Goal: Transaction & Acquisition: Purchase product/service

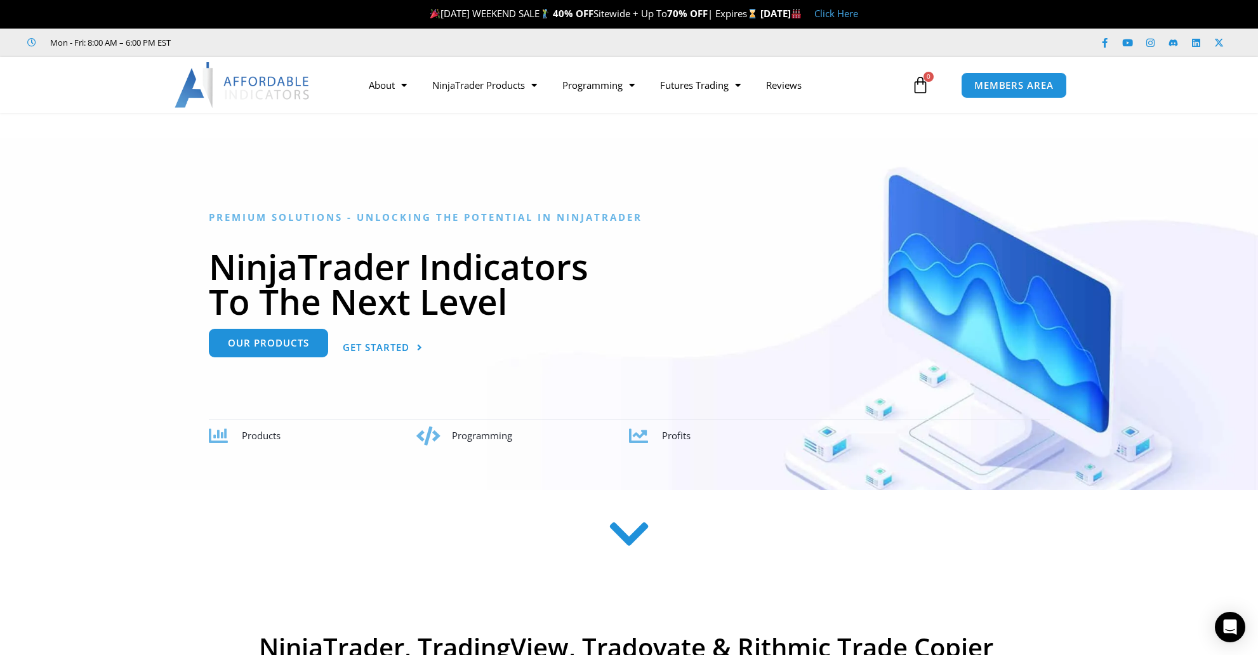
click at [289, 351] on link "Our Products" at bounding box center [268, 343] width 119 height 29
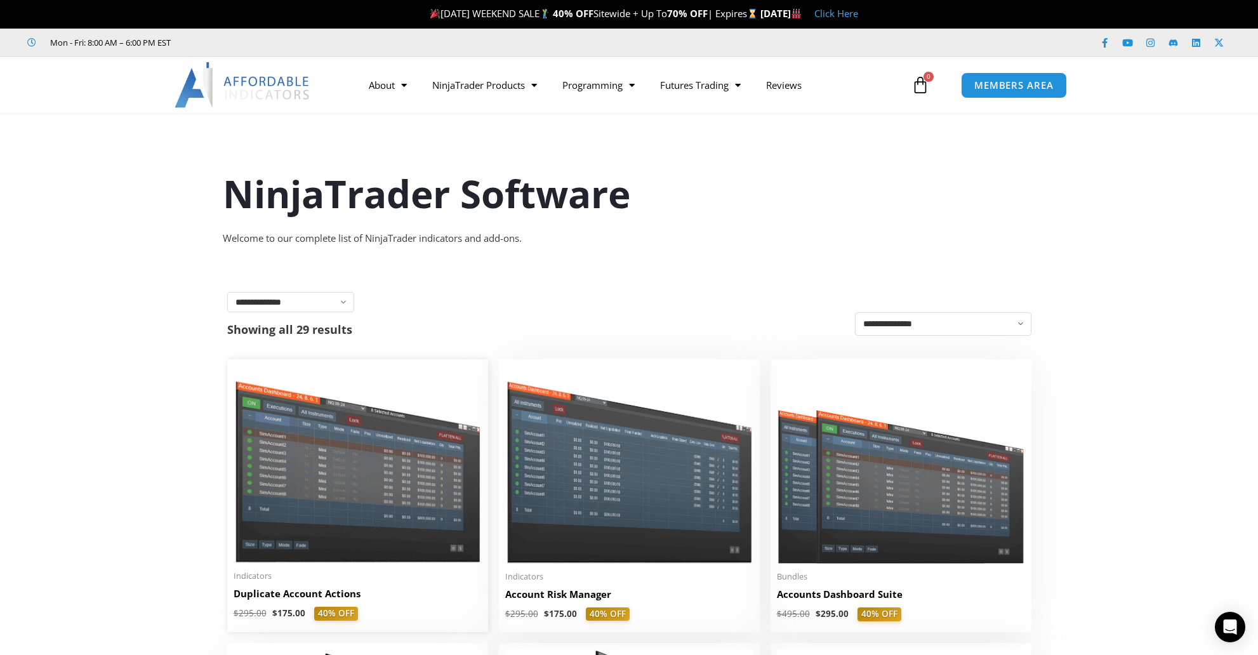
click at [436, 460] on img at bounding box center [358, 464] width 248 height 197
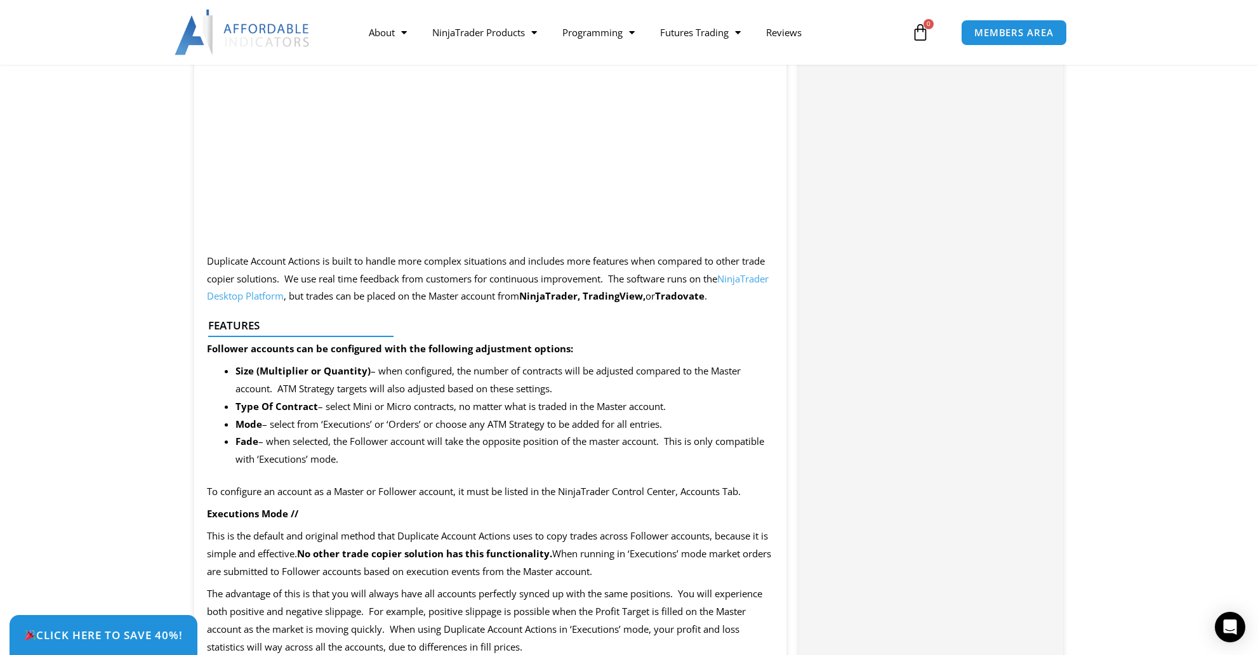
scroll to position [1282, 0]
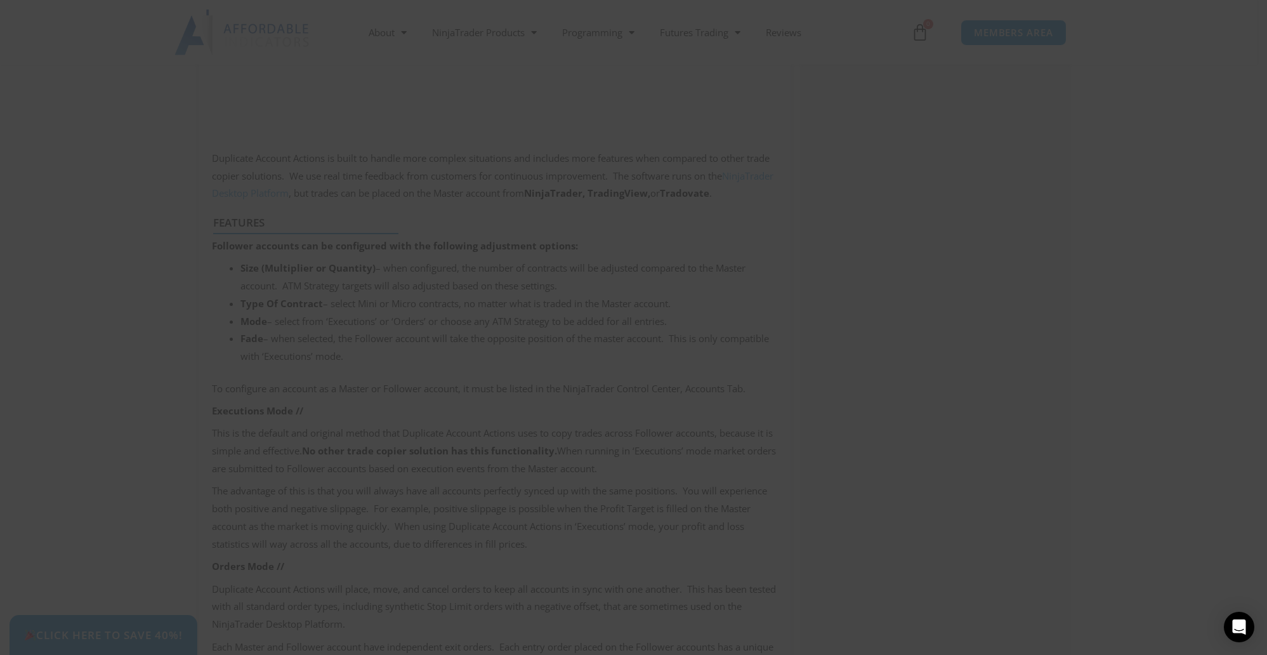
click at [871, 11] on span at bounding box center [878, 10] width 20 height 8
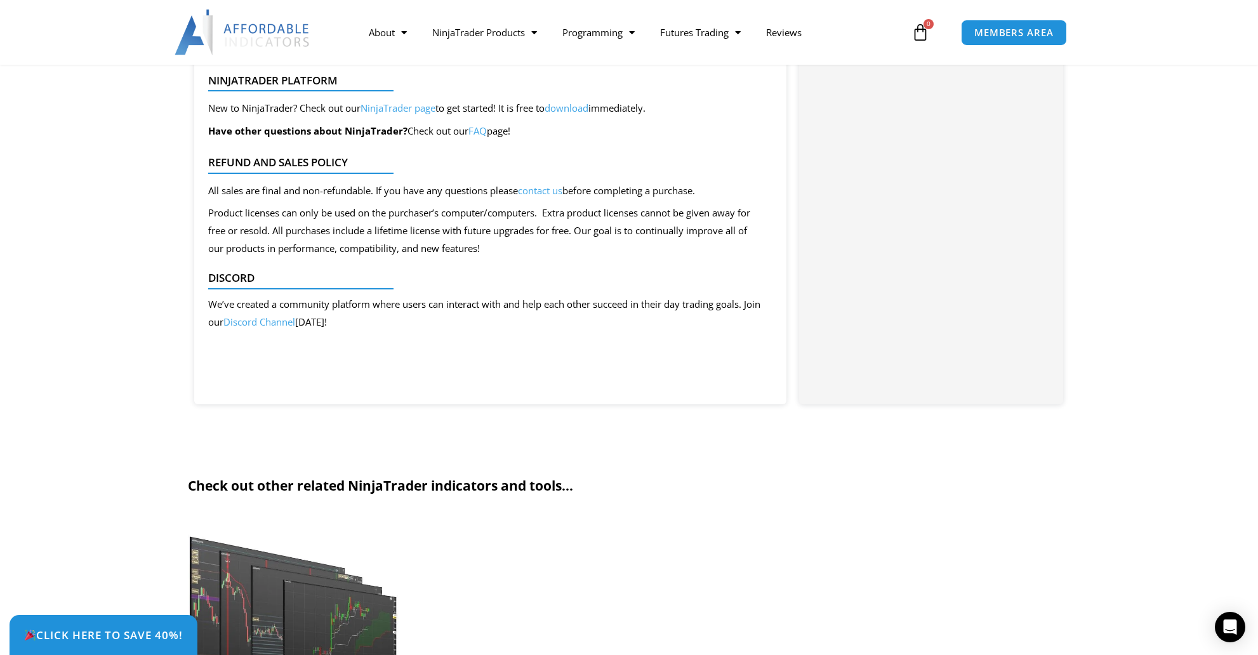
scroll to position [2694, 0]
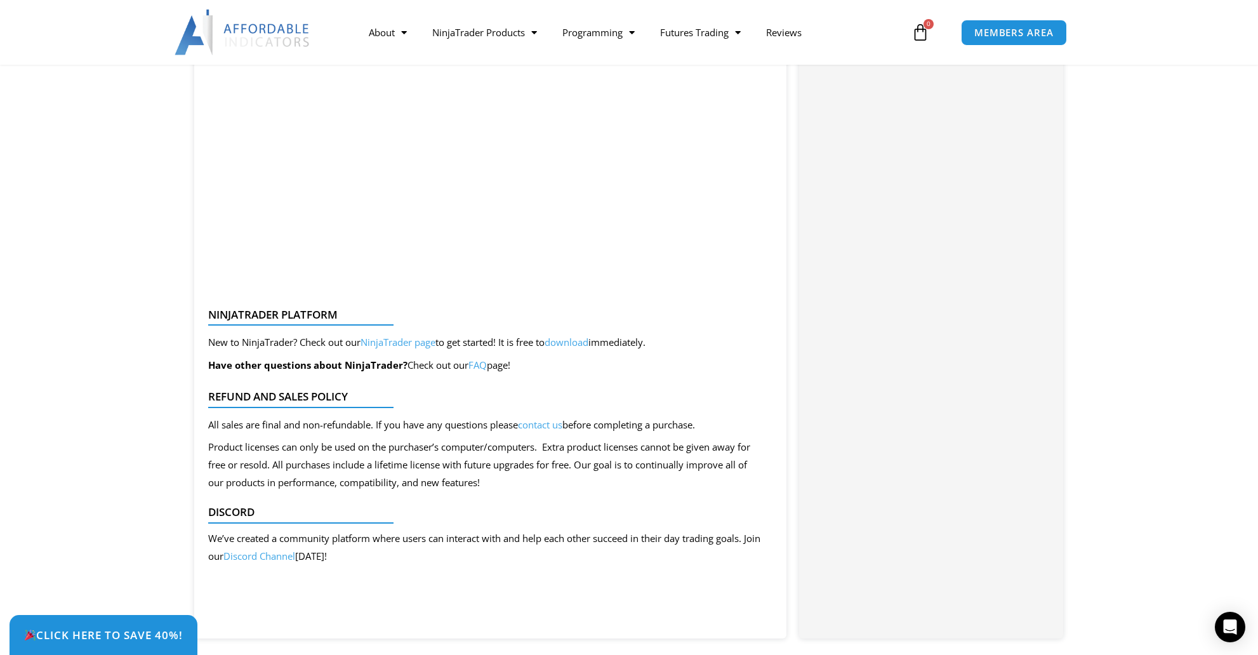
click at [289, 559] on link "Discord Channel" at bounding box center [259, 556] width 72 height 13
